Goal: Information Seeking & Learning: Learn about a topic

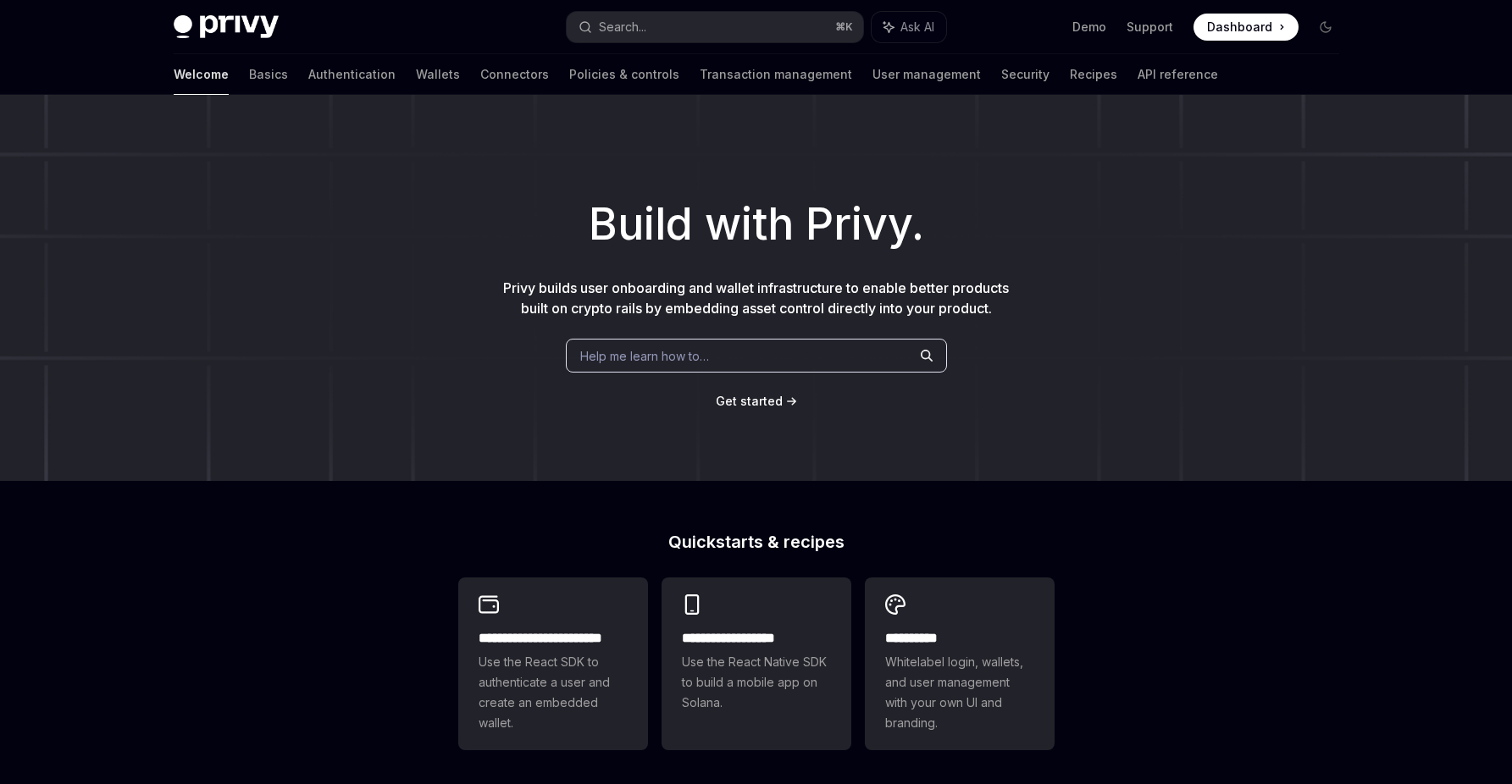
click at [172, 80] on div "Welcome Basics Authentication Wallets Connectors Policies & controls Transactio…" at bounding box center [756, 75] width 1248 height 41
click at [322, 78] on div "Welcome Basics Authentication Wallets Connectors Policies & controls Transactio…" at bounding box center [696, 75] width 1045 height 41
click at [416, 76] on link "Wallets" at bounding box center [438, 75] width 44 height 41
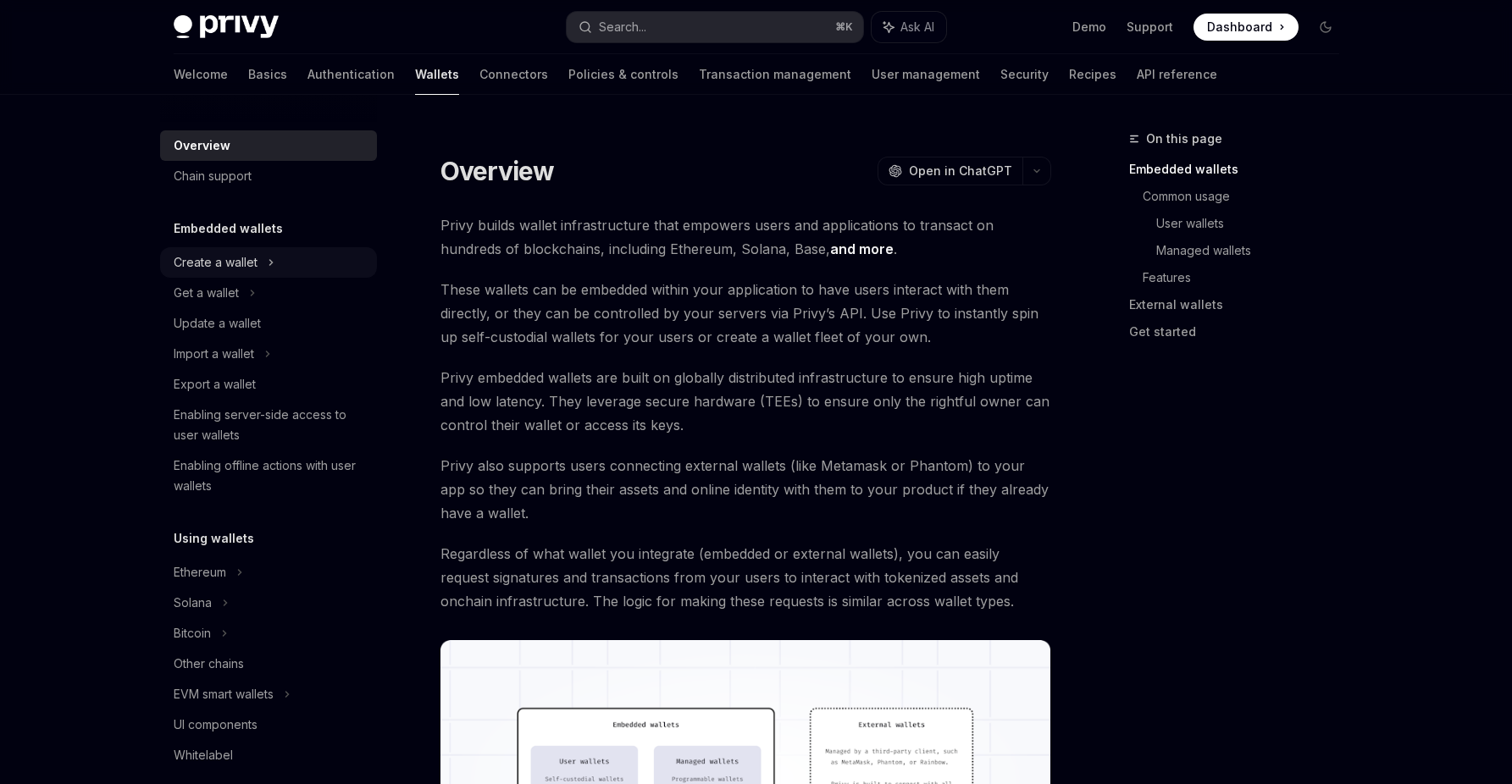
click at [277, 263] on div "Create a wallet" at bounding box center [268, 263] width 217 height 31
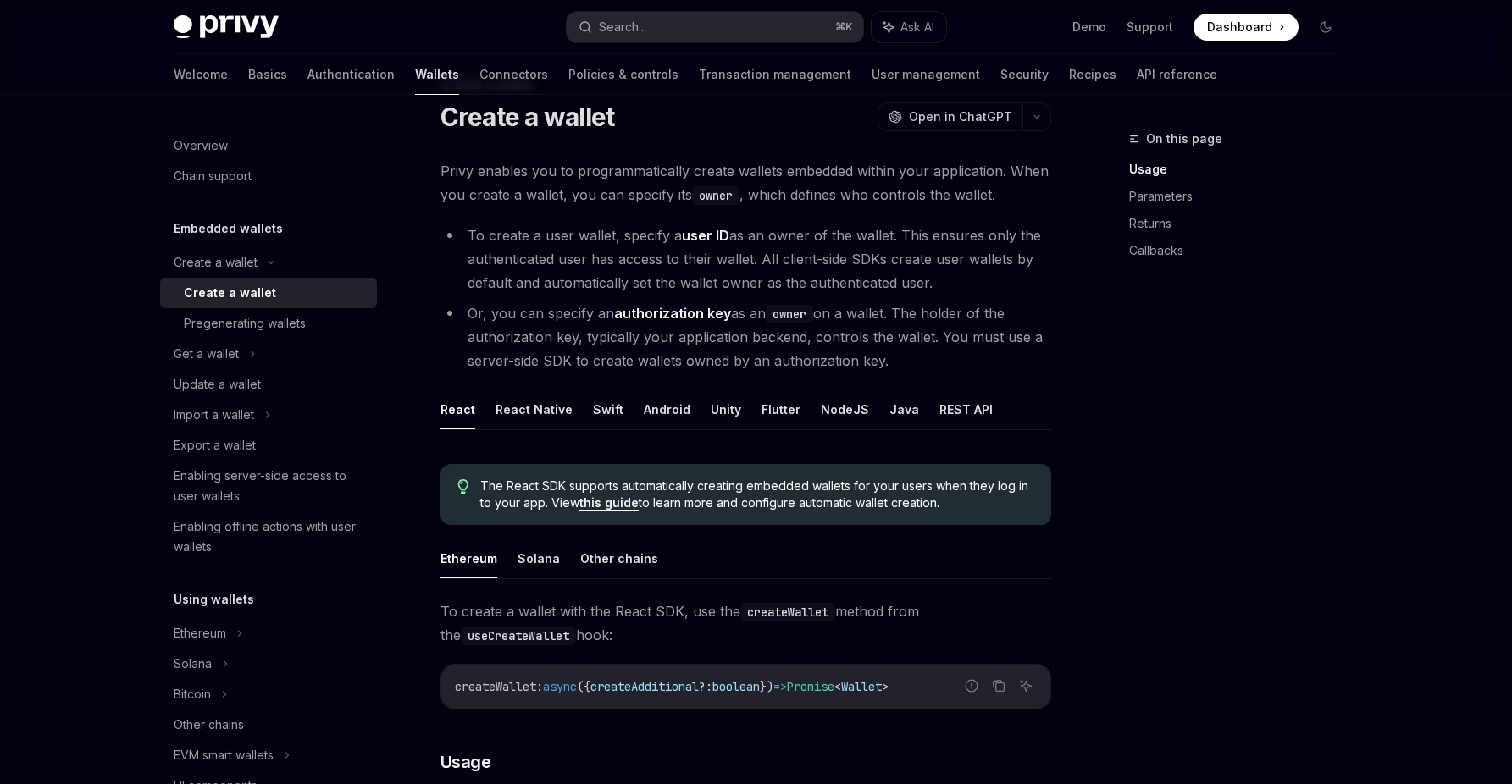
scroll to position [92, 0]
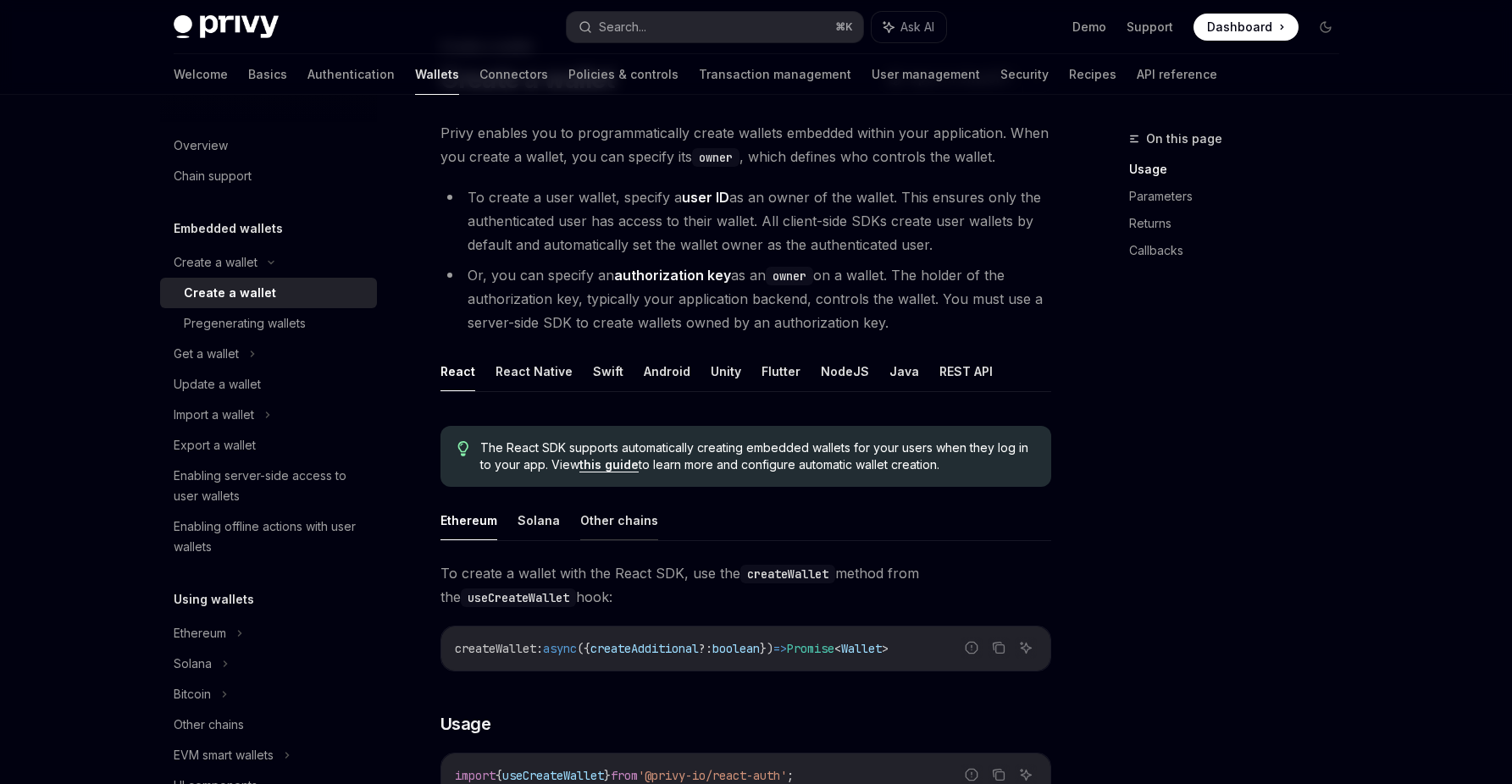
click at [632, 524] on button "Other chains" at bounding box center [620, 520] width 78 height 40
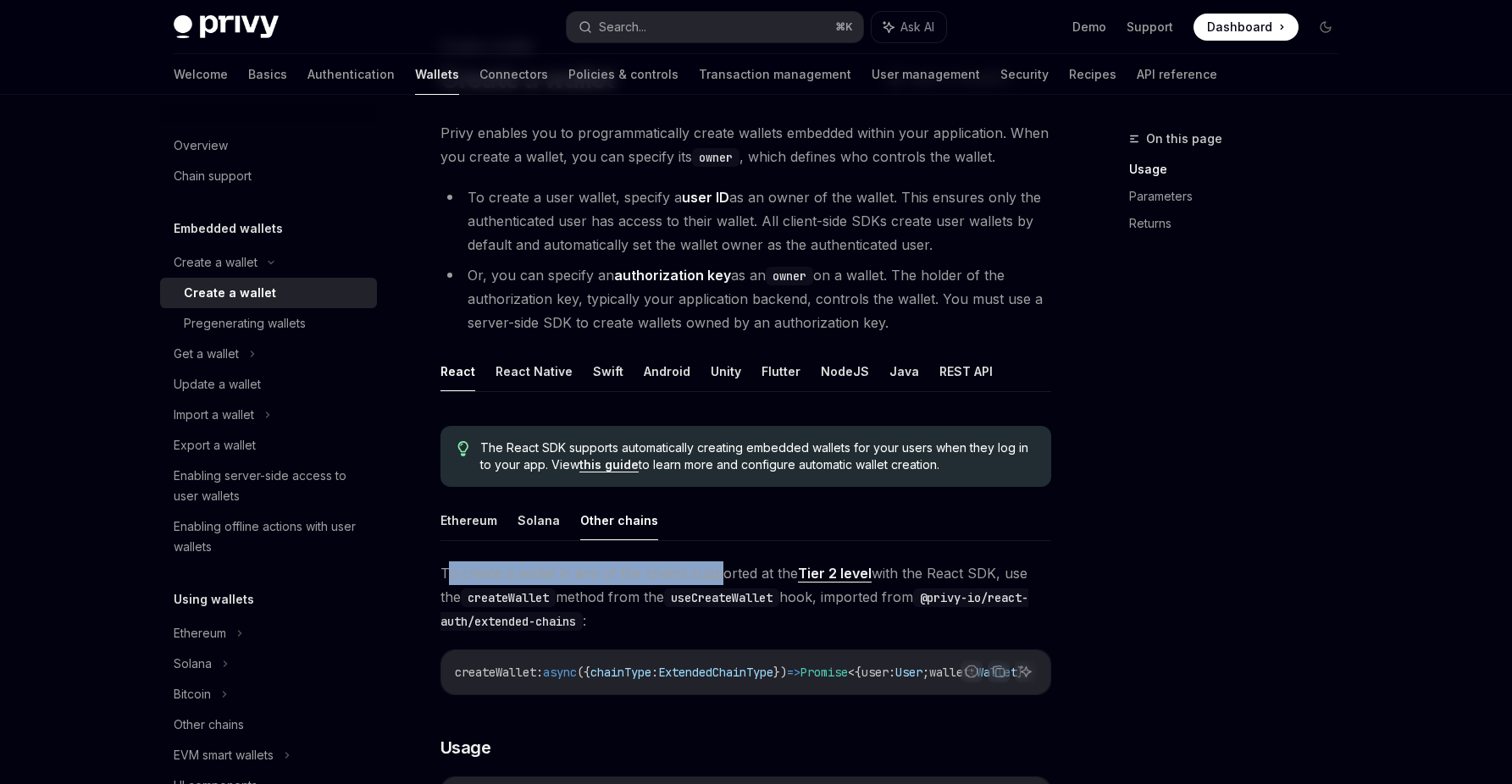
drag, startPoint x: 447, startPoint y: 577, endPoint x: 714, endPoint y: 566, distance: 267.2
click at [714, 566] on span "To create a wallet in any of the chains supported at the Tier 2 level with the …" at bounding box center [745, 596] width 611 height 71
click at [814, 570] on link "Tier 2 level" at bounding box center [835, 573] width 74 height 18
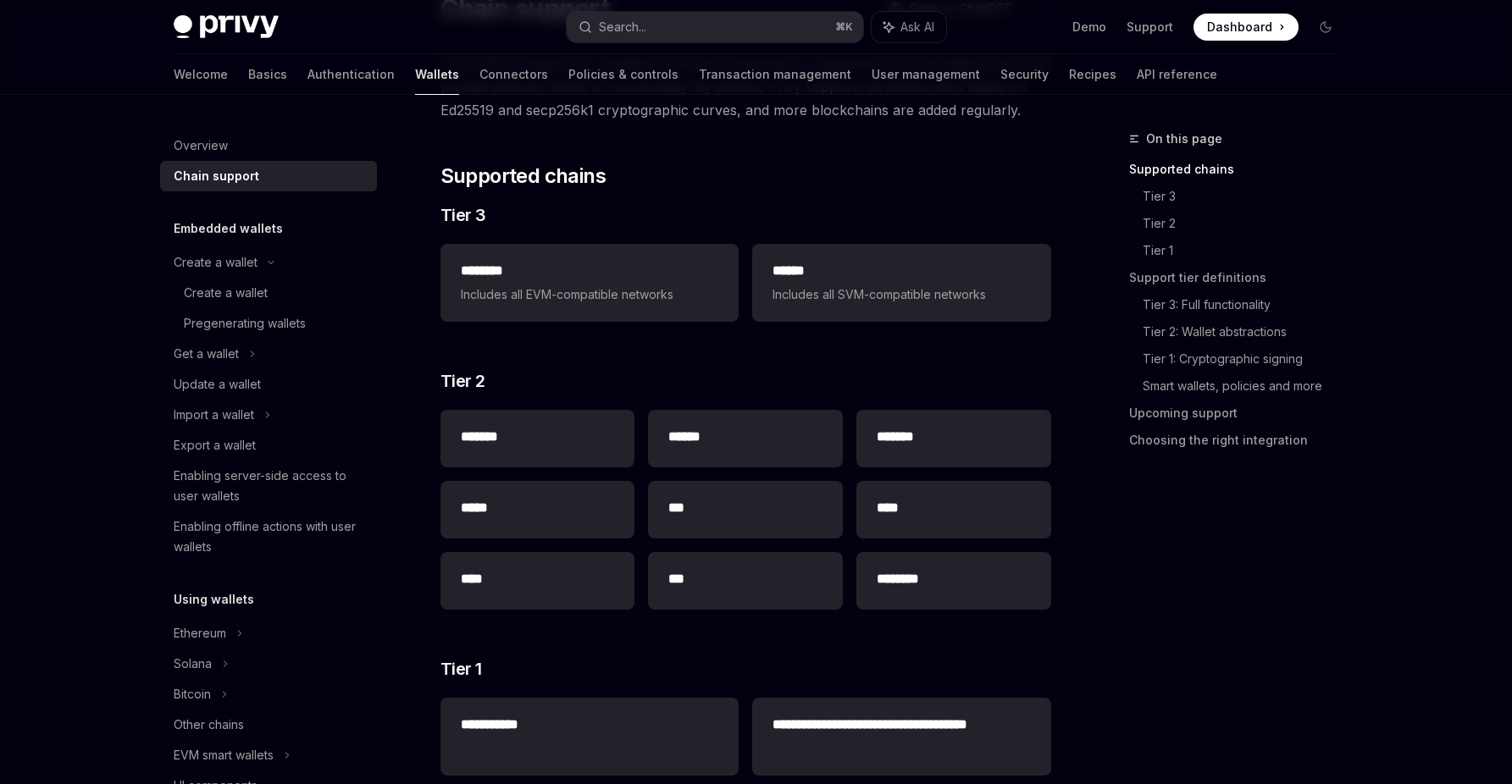
scroll to position [152, 0]
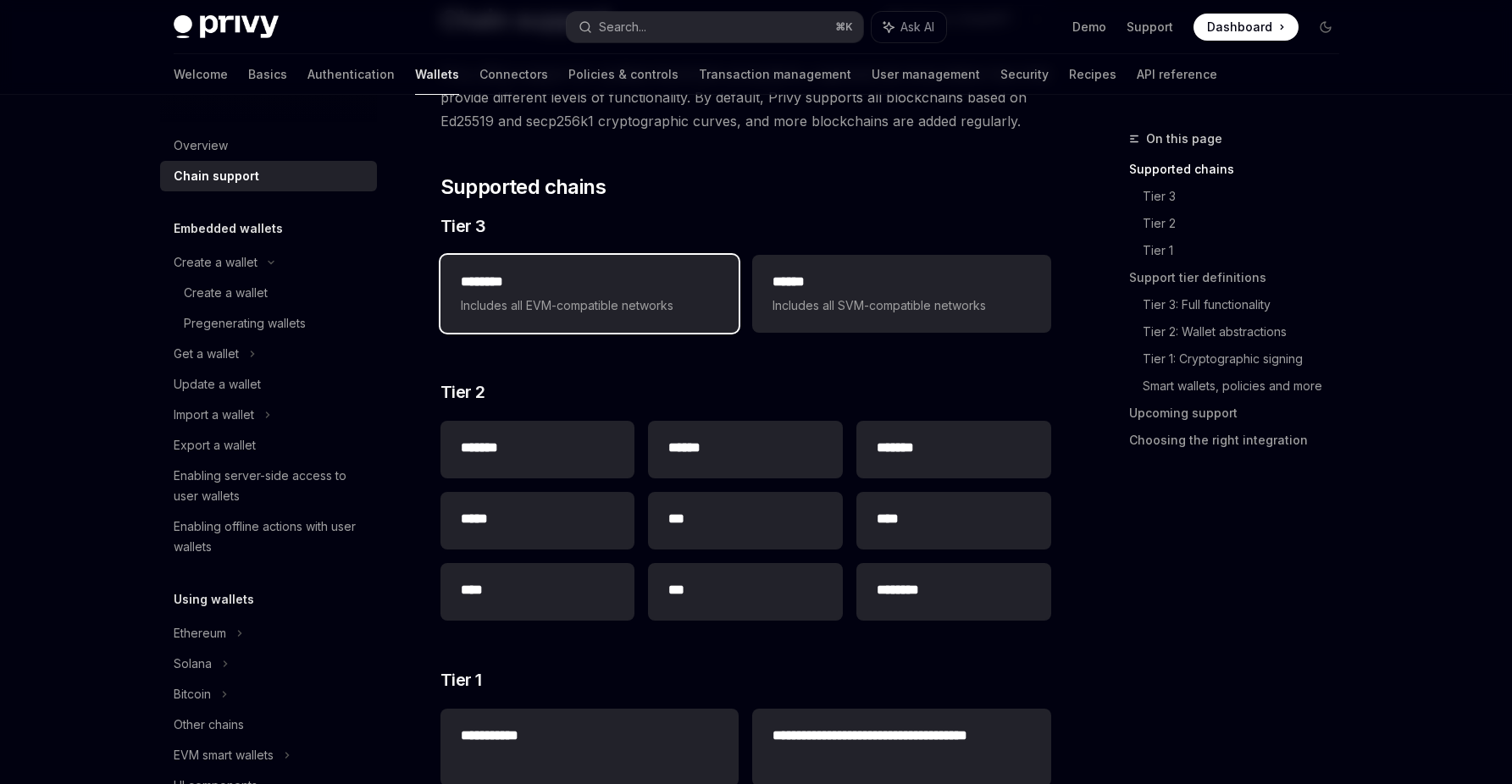
click at [574, 311] on span "Includes all EVM-compatible networks" at bounding box center [589, 306] width 258 height 20
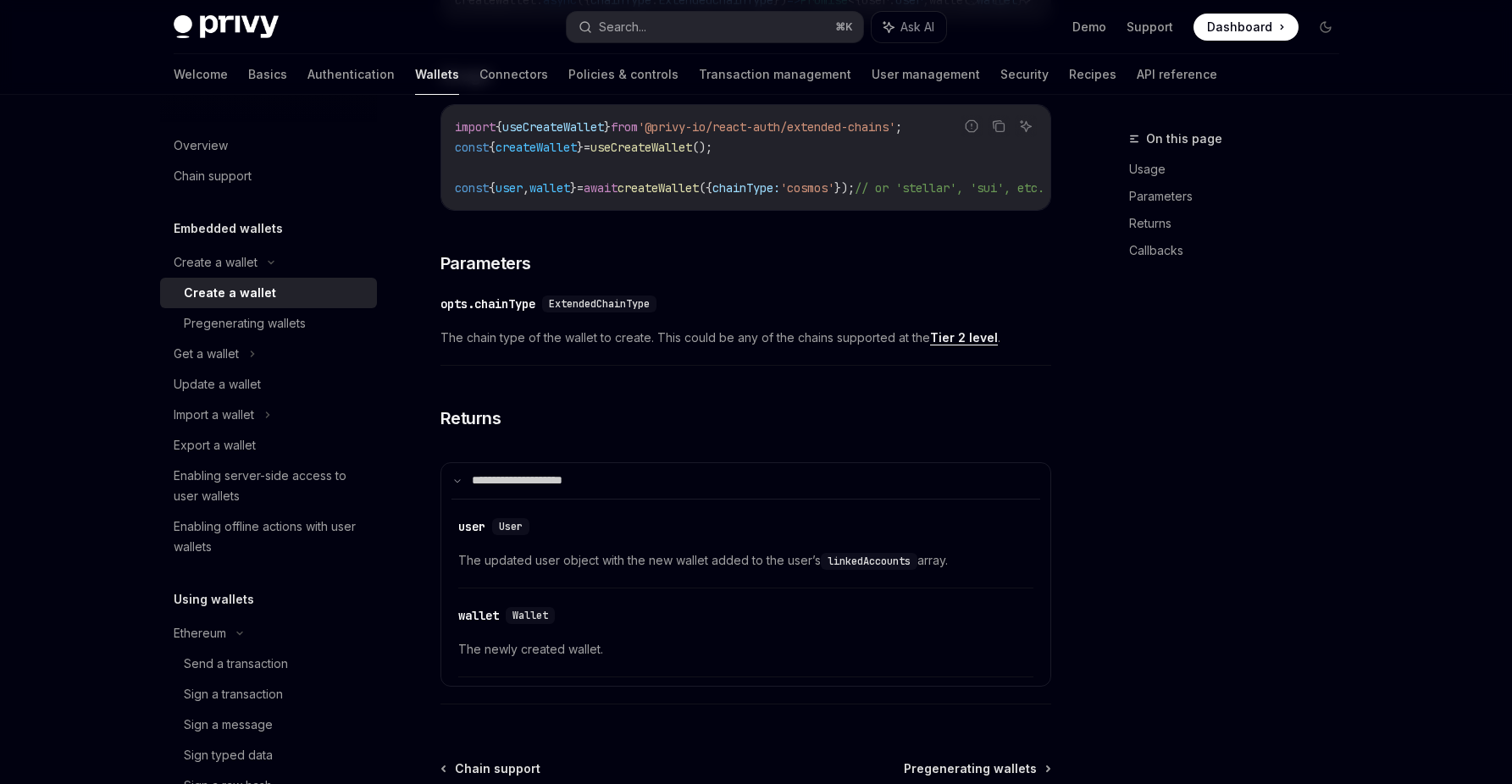
scroll to position [852, 0]
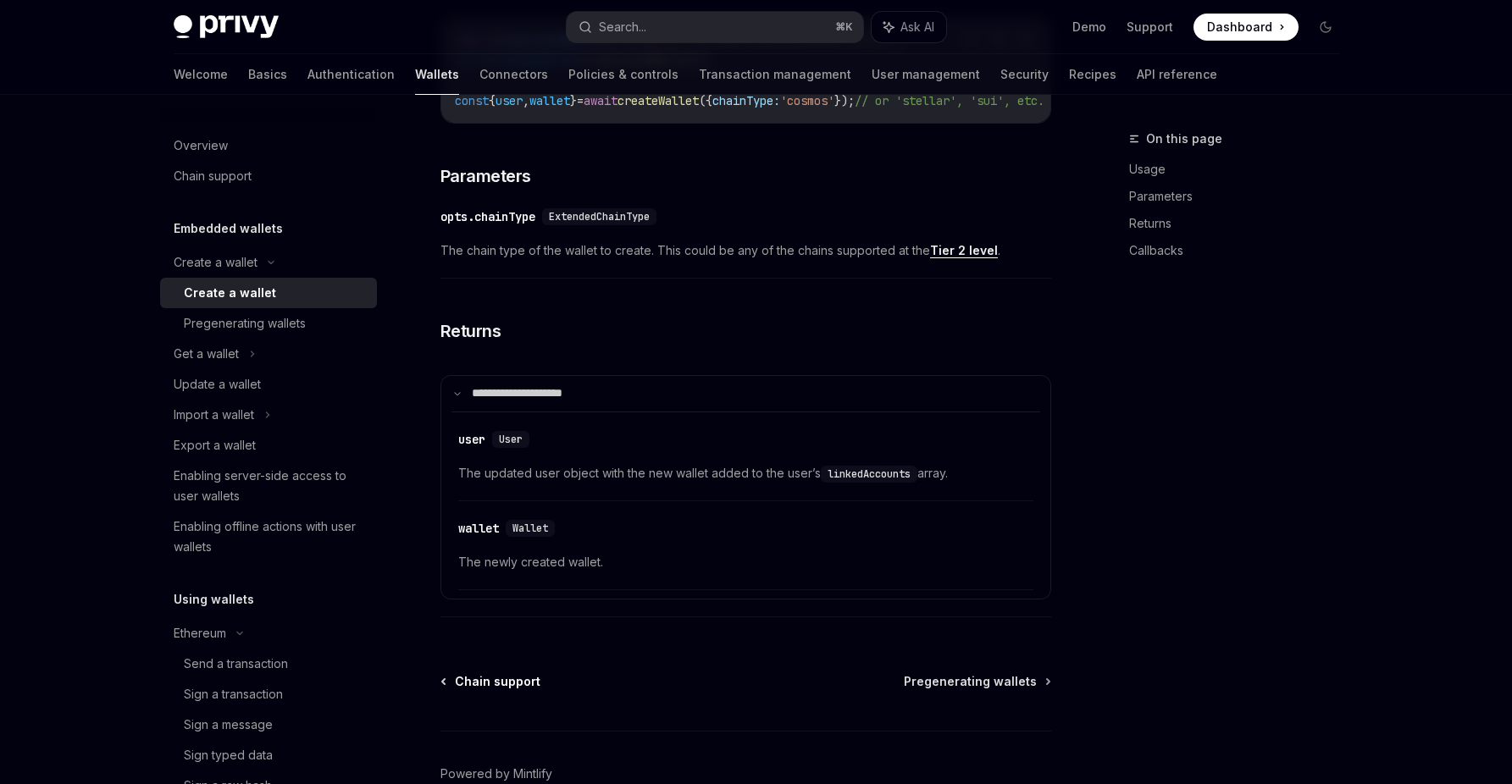
click at [497, 691] on span "Chain support" at bounding box center [498, 681] width 86 height 17
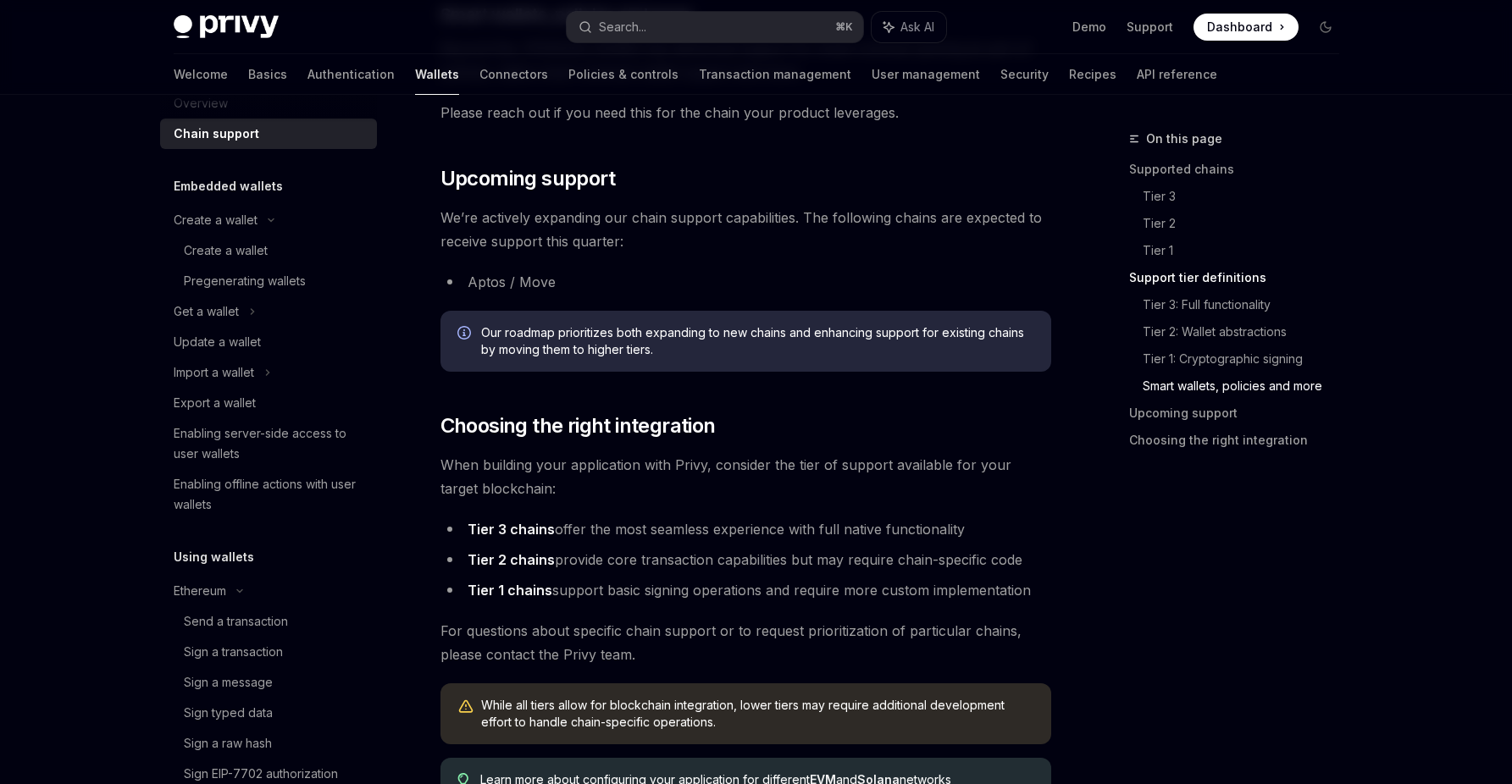
scroll to position [1922, 0]
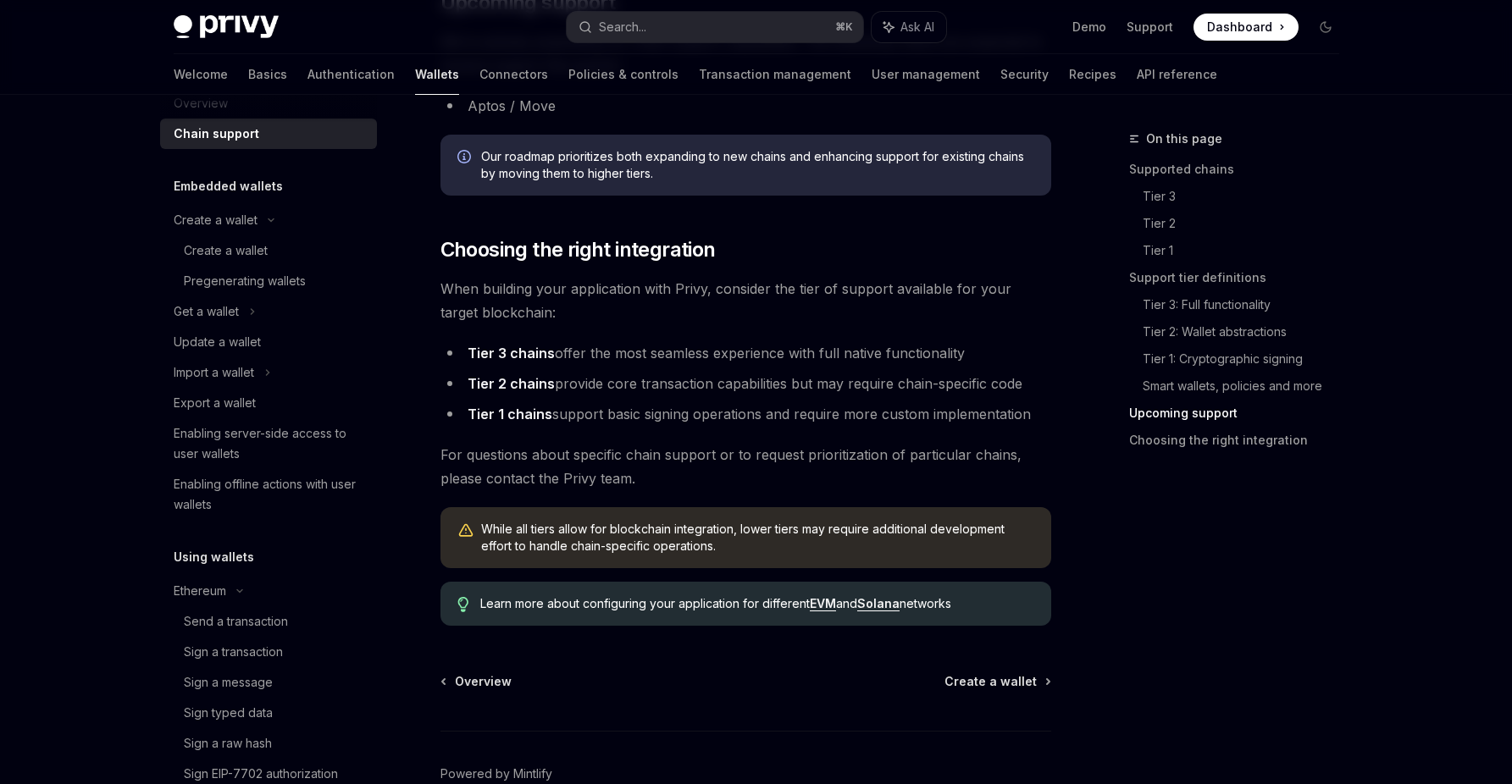
click at [813, 609] on link "EVM" at bounding box center [823, 604] width 26 height 15
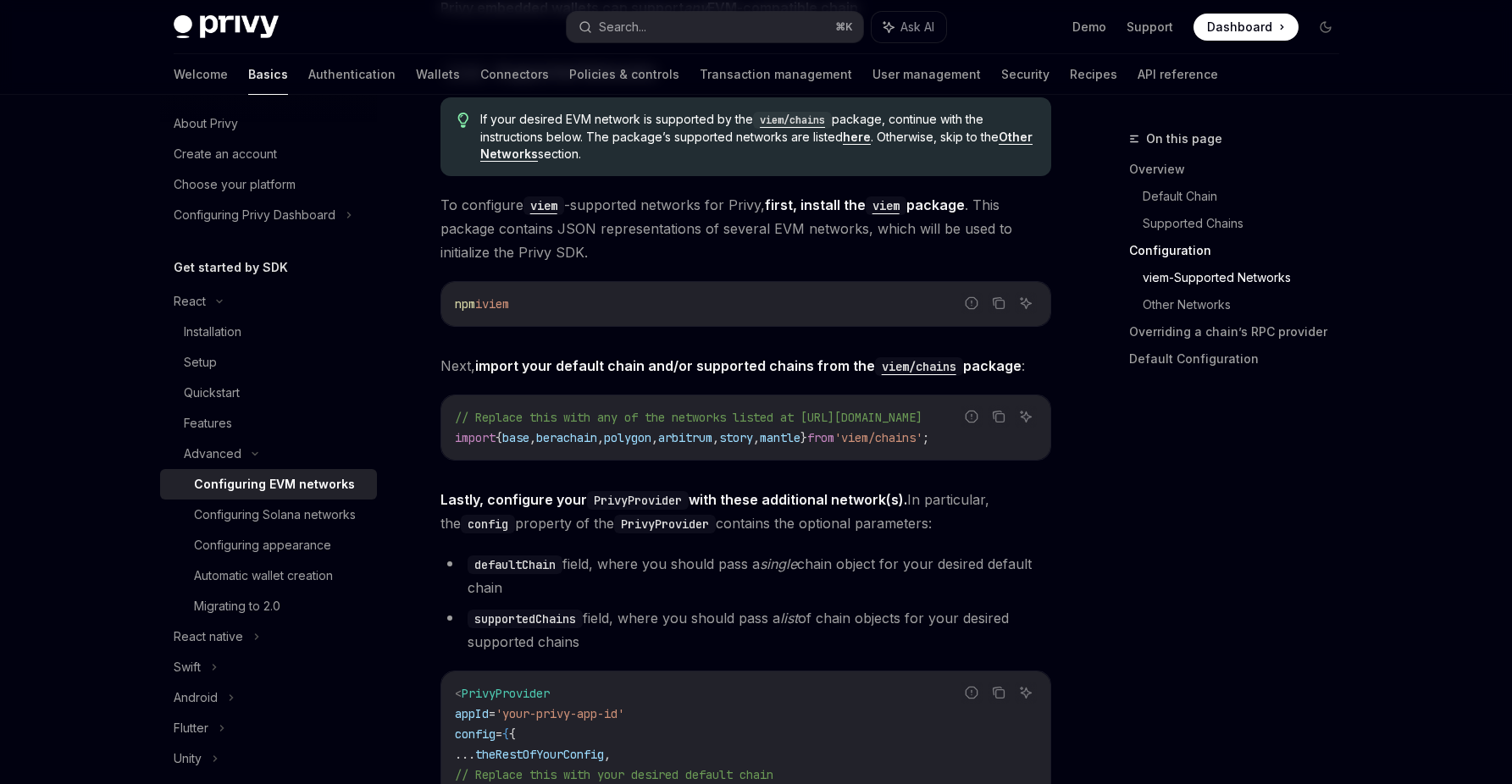
scroll to position [0, 220]
drag, startPoint x: 595, startPoint y: 415, endPoint x: 1068, endPoint y: 420, distance: 473.0
copy span "[URL][DOMAIN_NAME]"
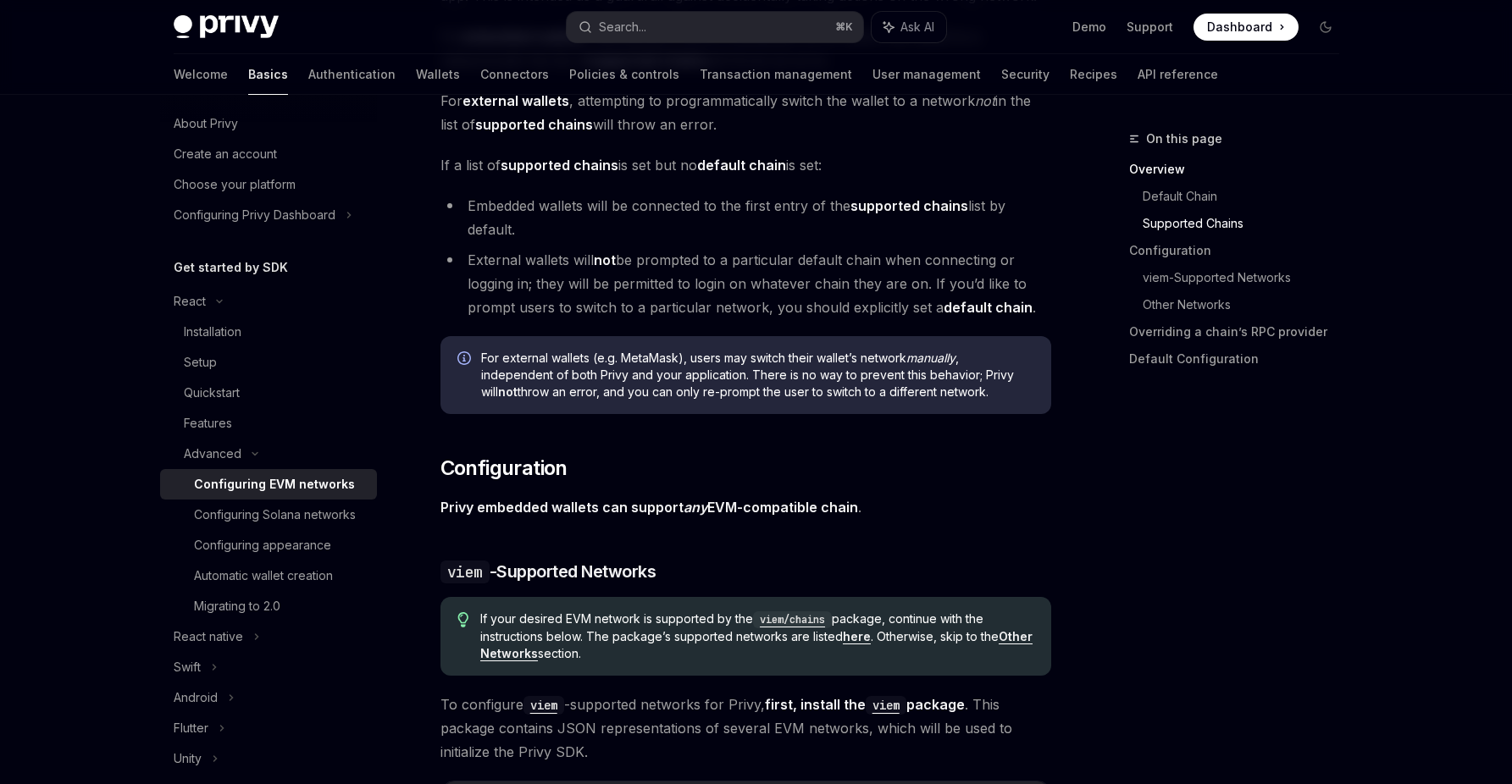
scroll to position [0, 0]
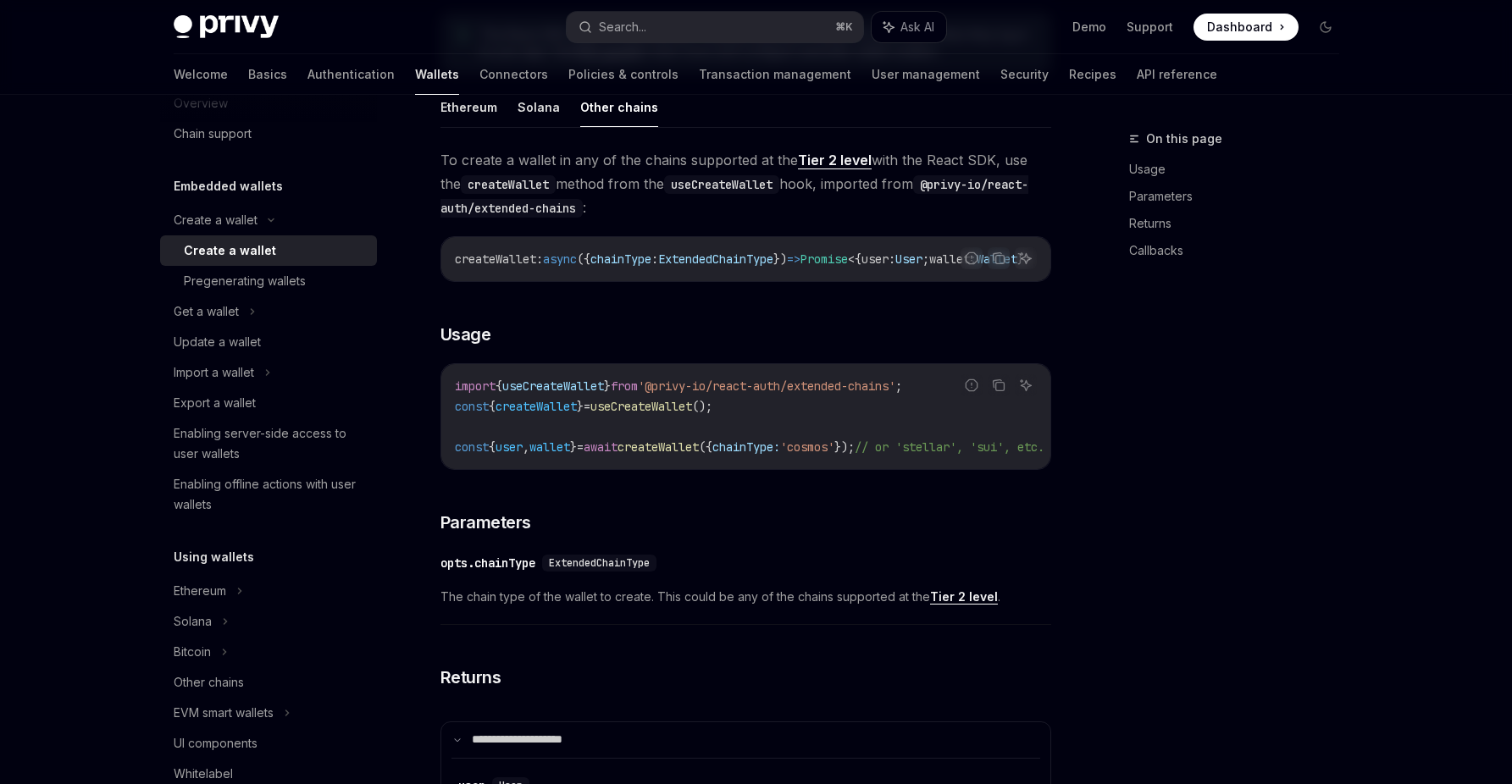
scroll to position [505, 0]
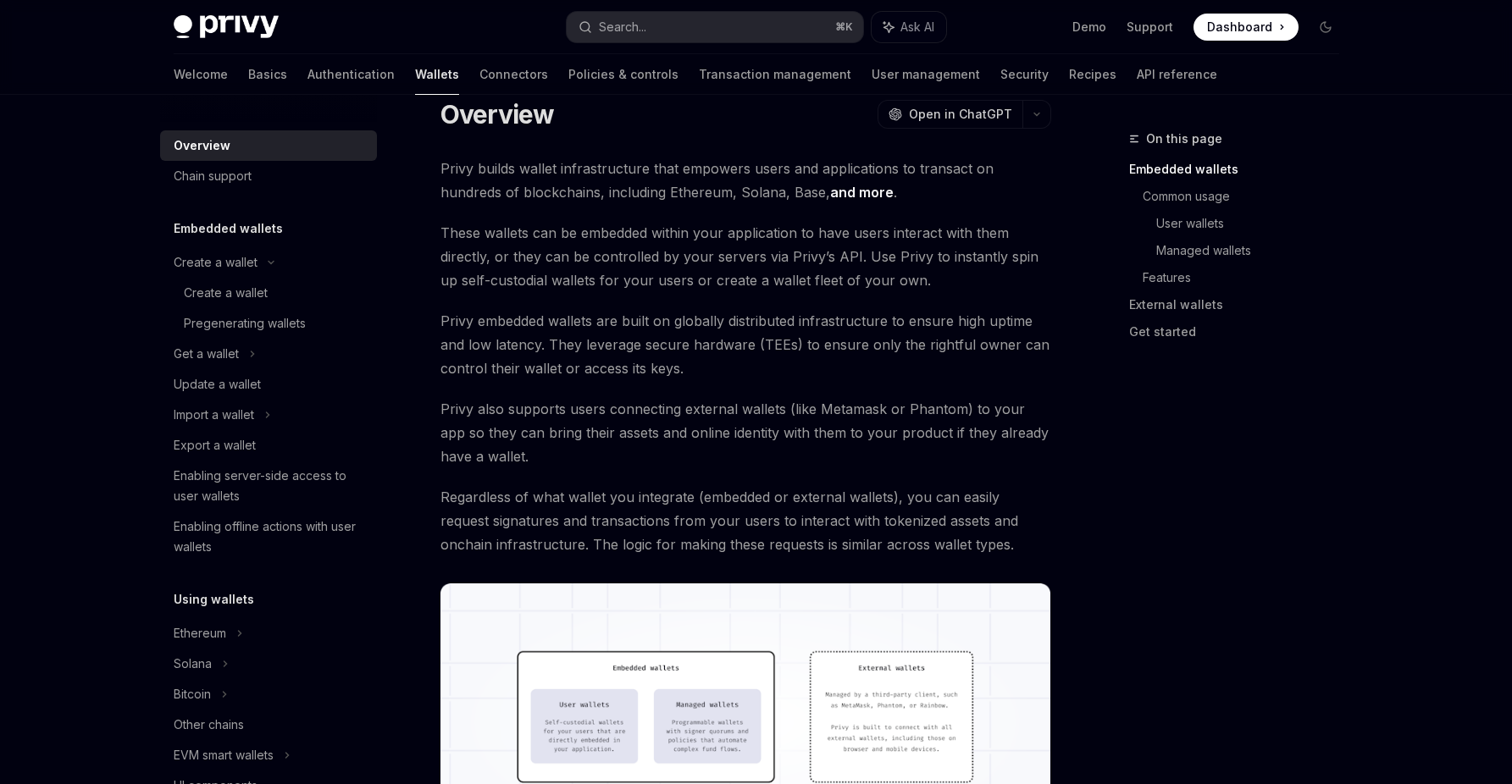
scroll to position [6, 0]
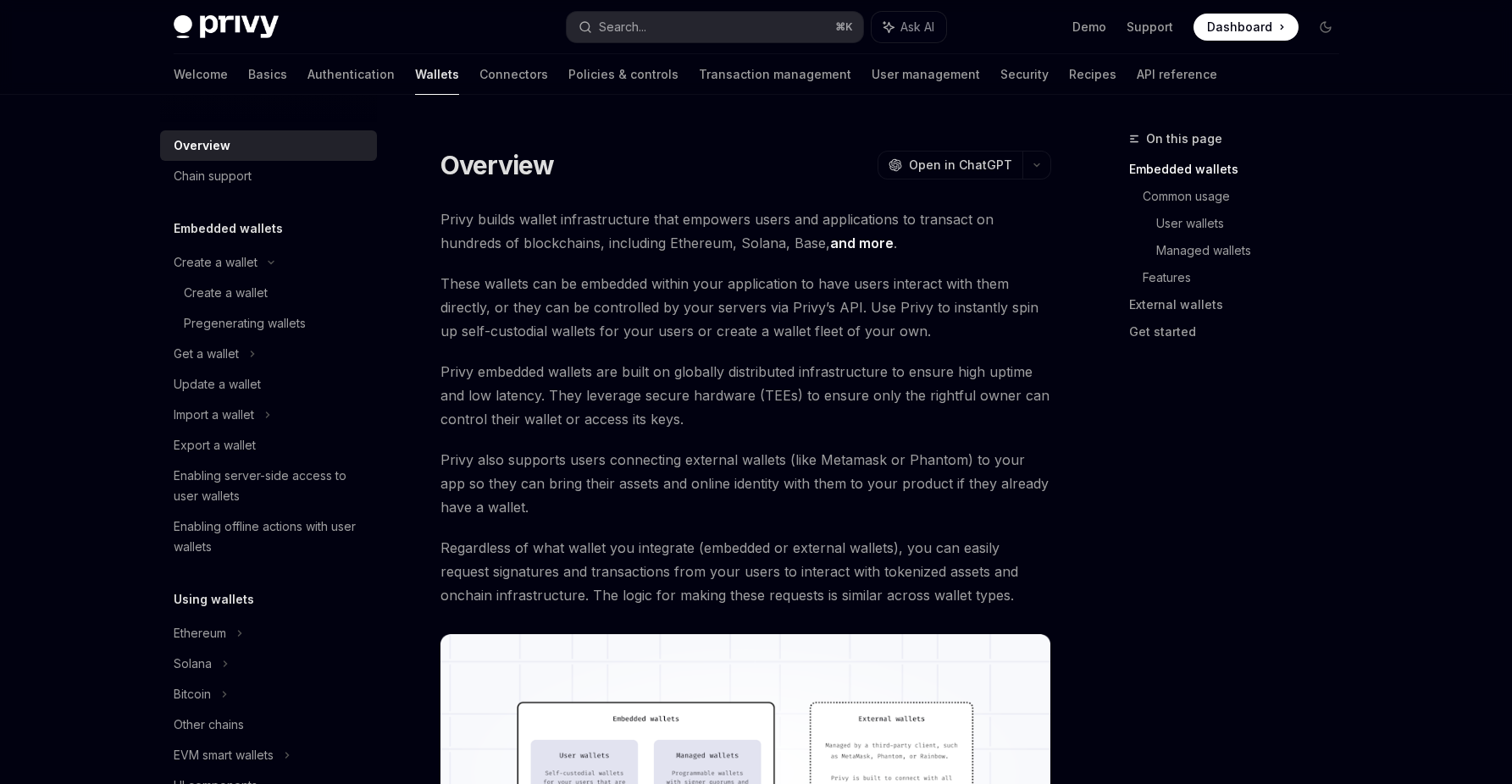
type textarea "*"
